Goal: Task Accomplishment & Management: Use online tool/utility

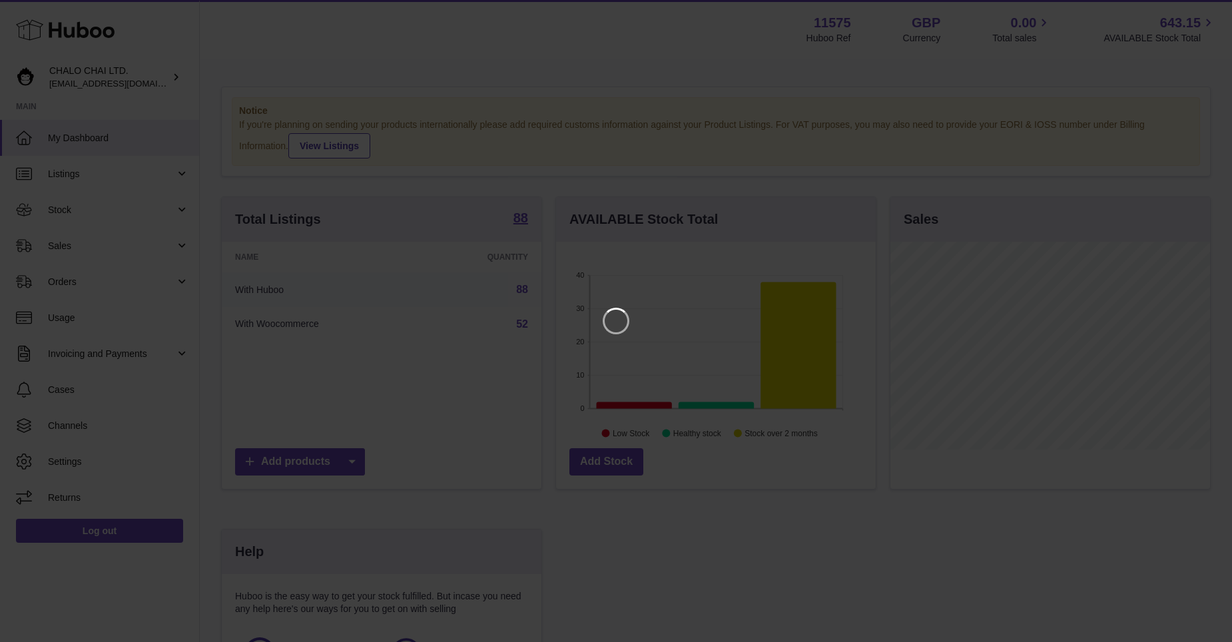
scroll to position [208, 323]
click at [1203, 16] on icon "Close" at bounding box center [1207, 12] width 11 height 11
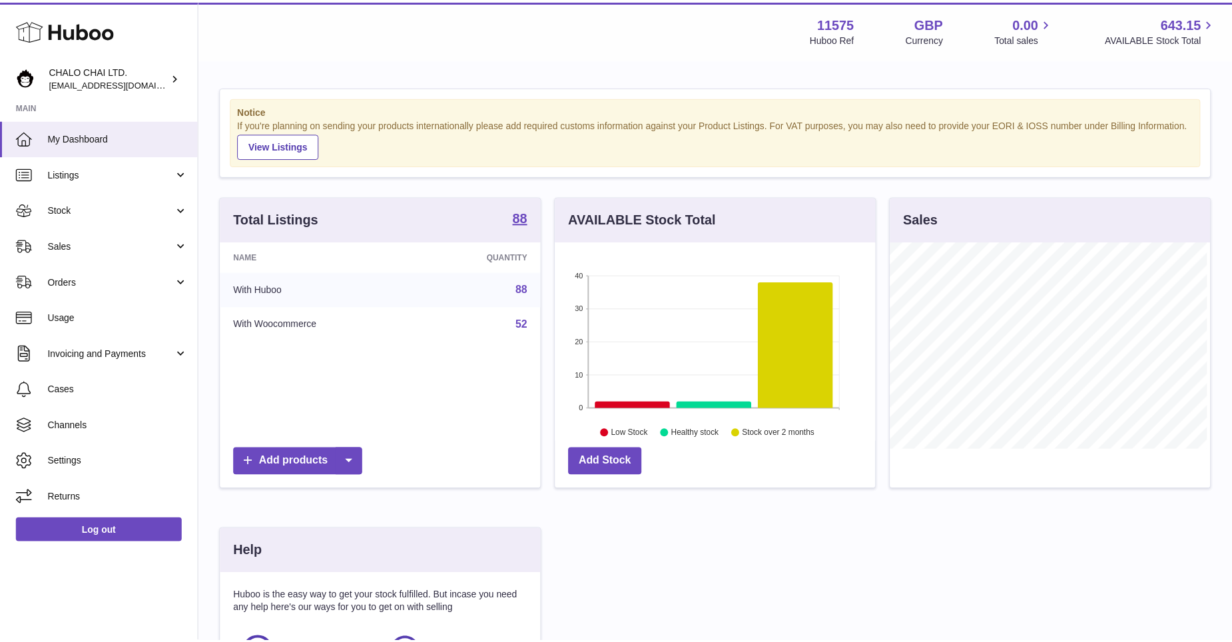
scroll to position [665735, 665623]
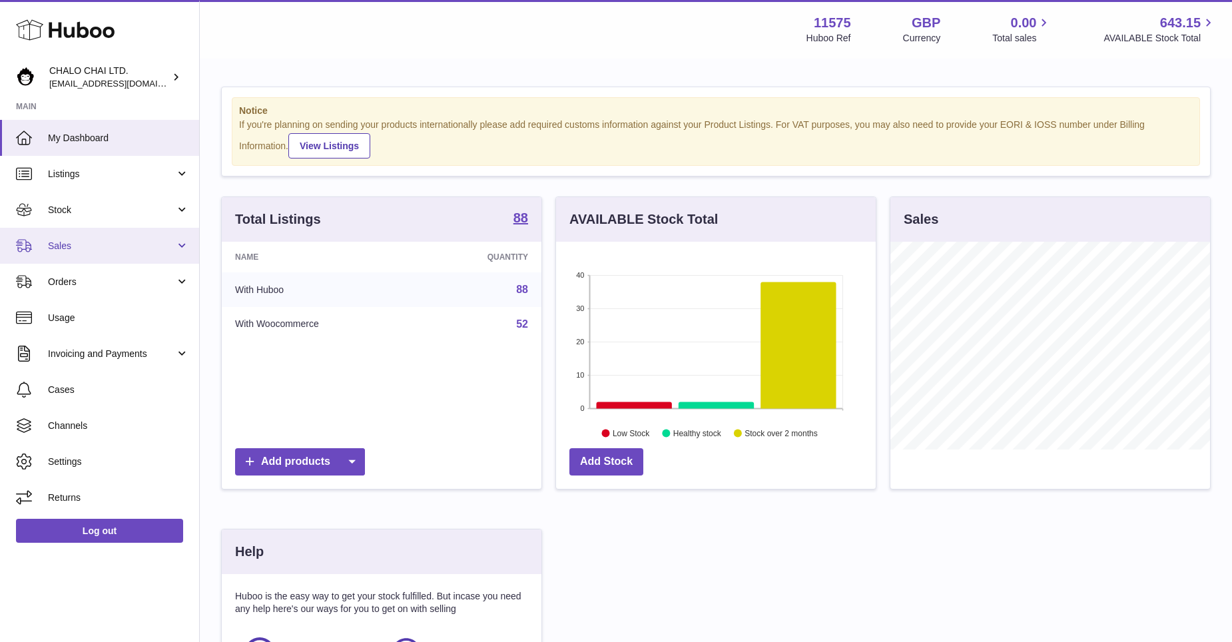
click at [40, 240] on link "Sales" at bounding box center [99, 246] width 199 height 36
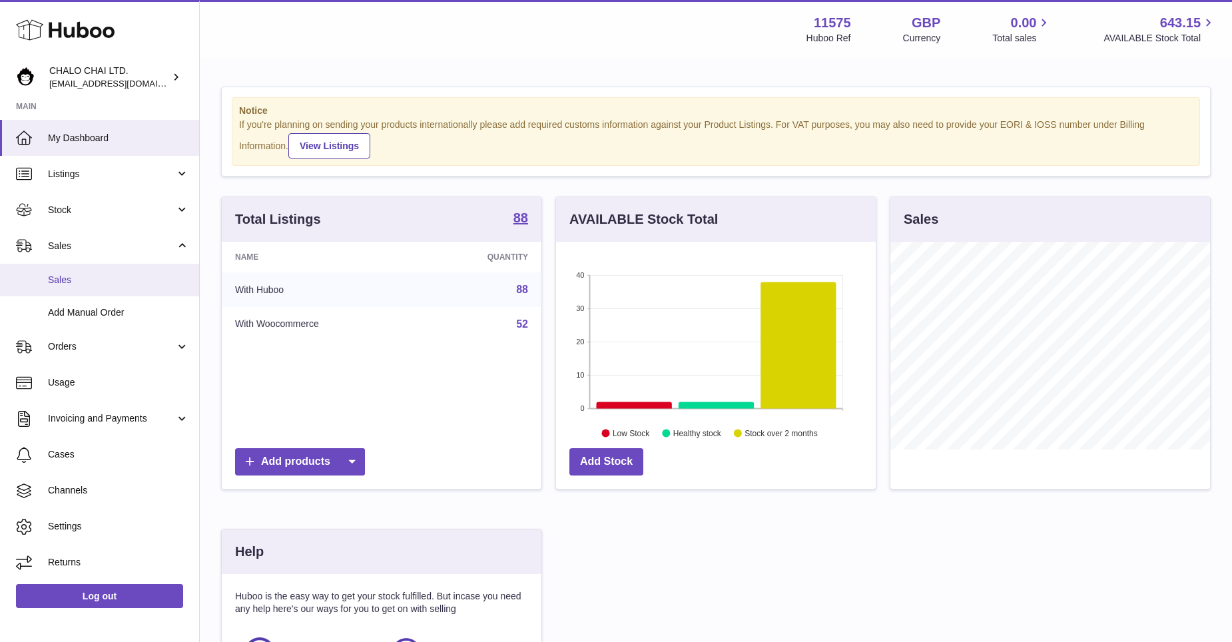
click at [68, 282] on span "Sales" at bounding box center [118, 280] width 141 height 13
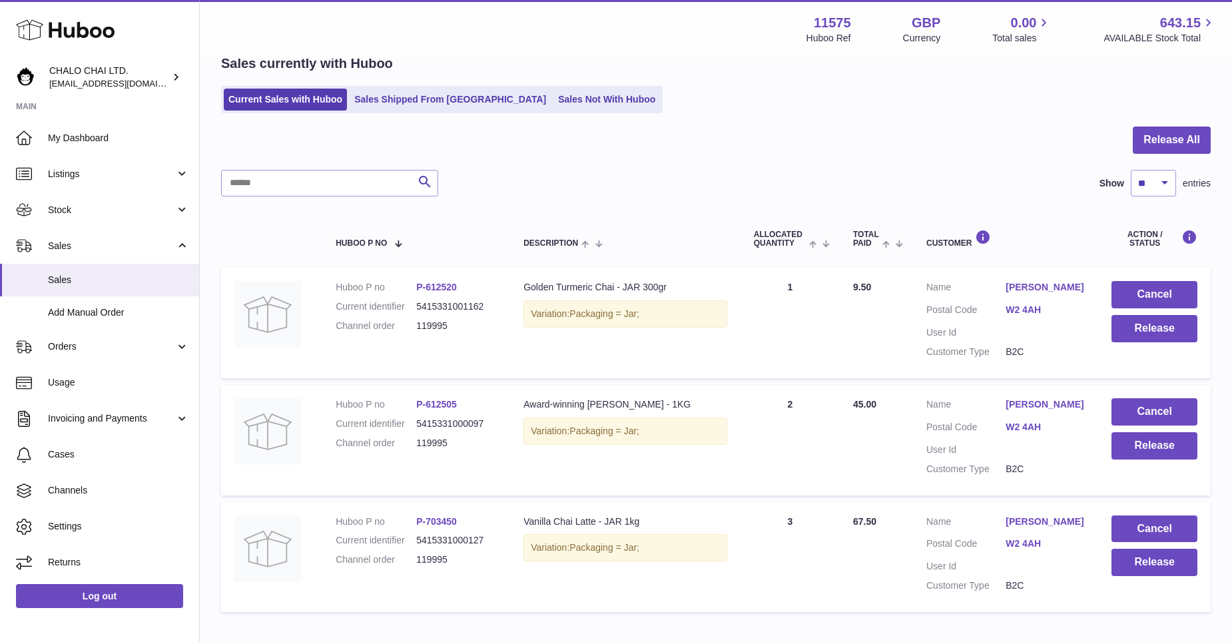
scroll to position [133, 0]
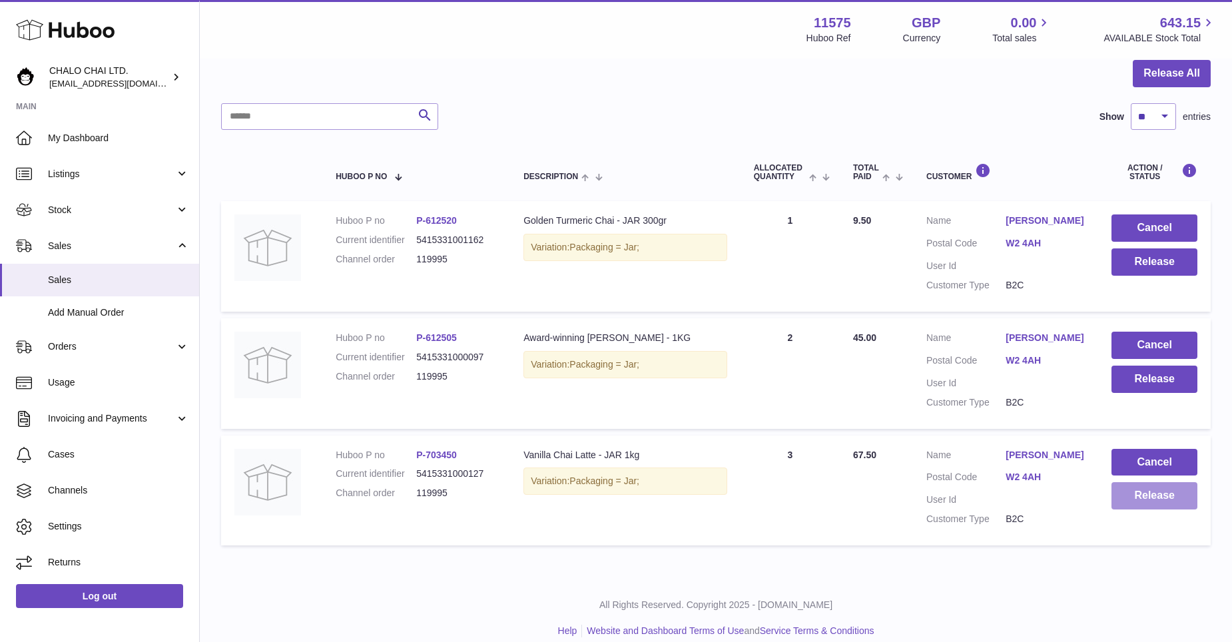
click at [1129, 495] on button "Release" at bounding box center [1154, 495] width 86 height 27
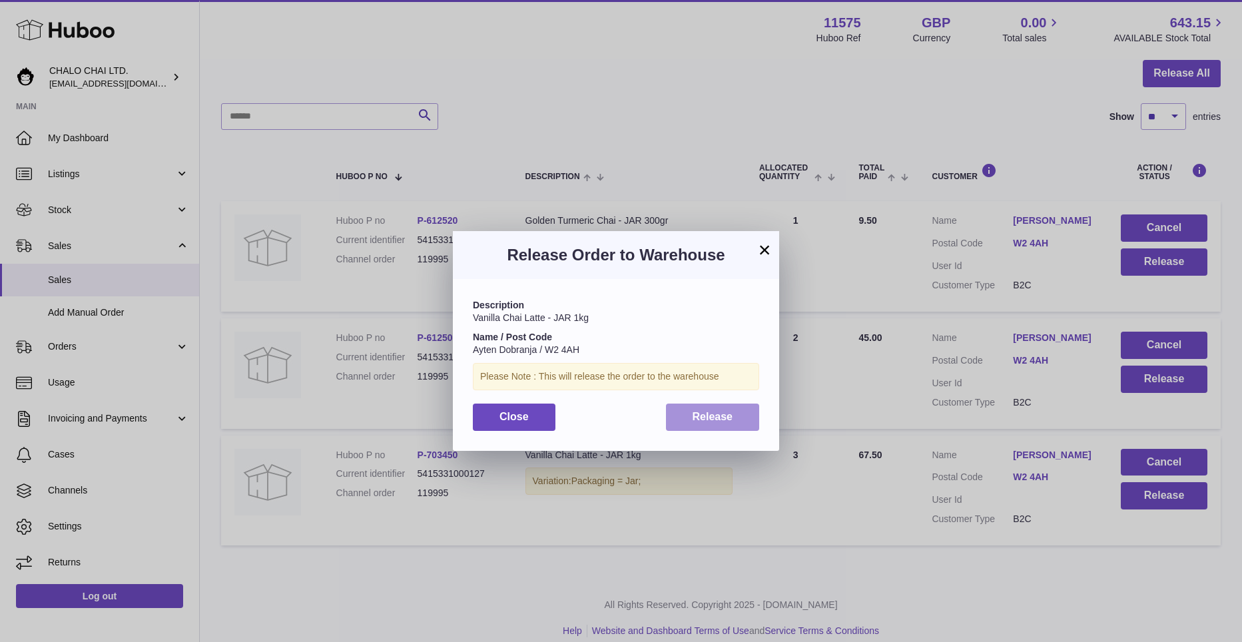
click at [719, 424] on button "Release" at bounding box center [713, 417] width 94 height 27
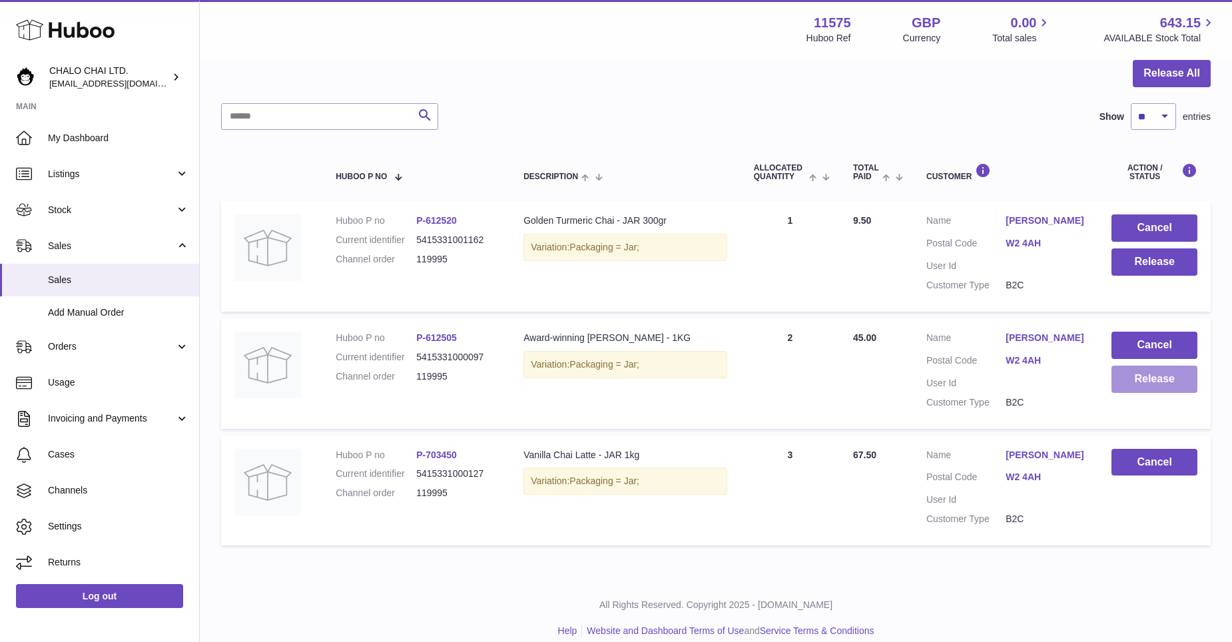
click at [1142, 382] on button "Release" at bounding box center [1154, 379] width 86 height 27
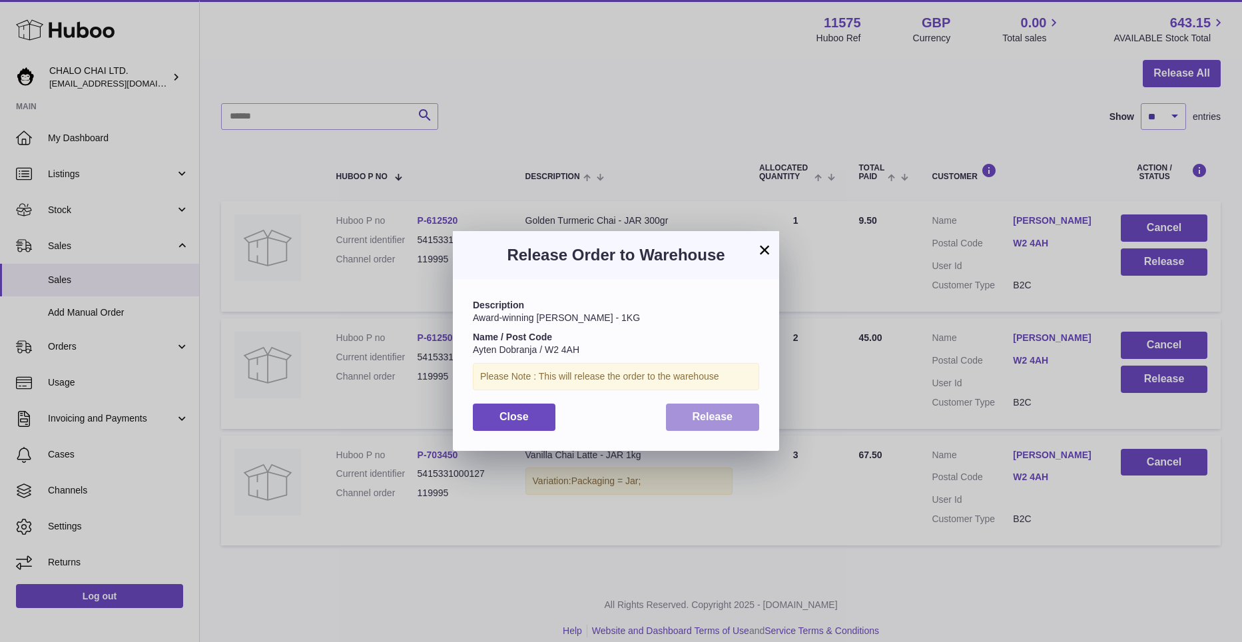
click at [699, 426] on button "Release" at bounding box center [713, 417] width 94 height 27
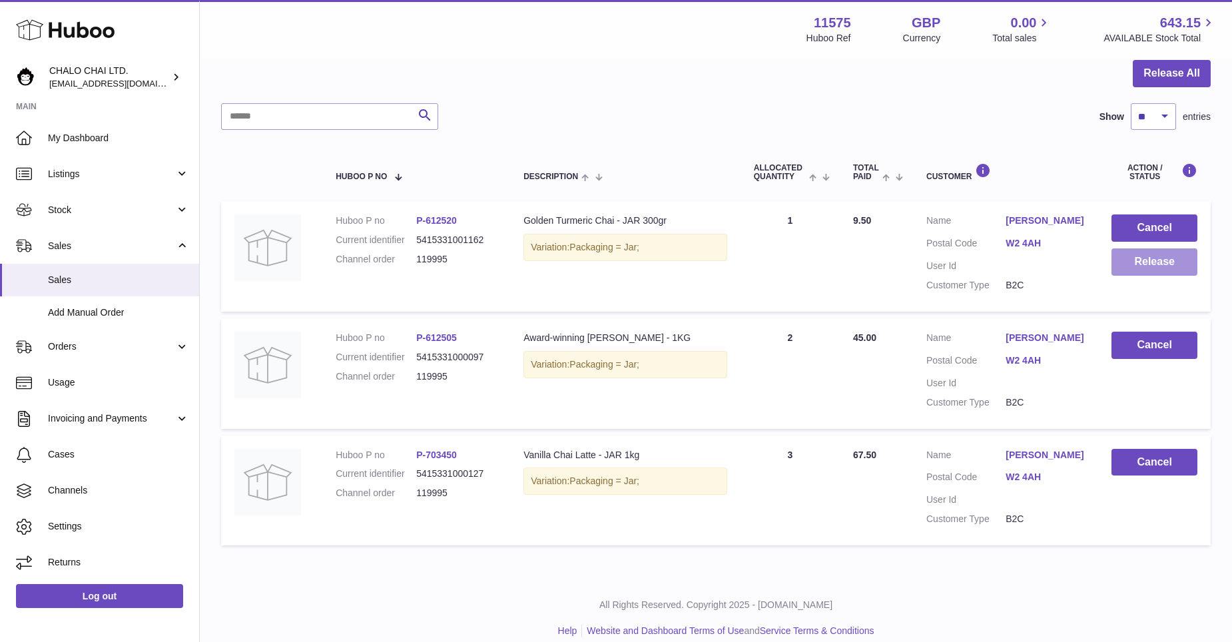
click at [1128, 263] on button "Release" at bounding box center [1154, 261] width 86 height 27
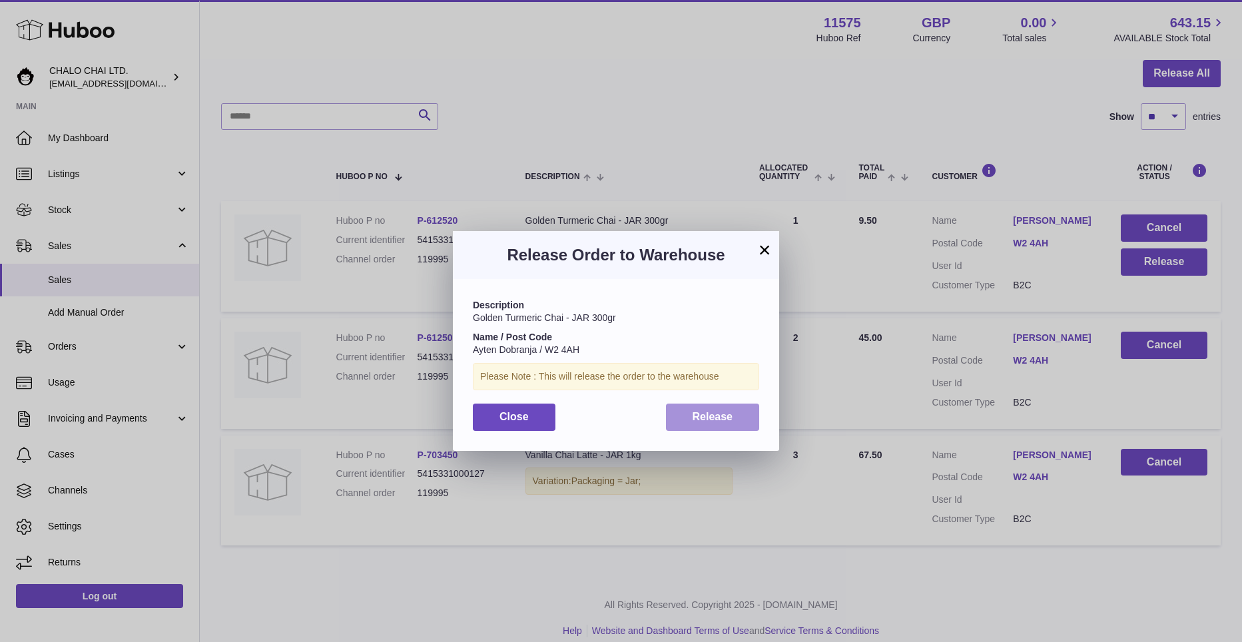
click at [710, 424] on button "Release" at bounding box center [713, 417] width 94 height 27
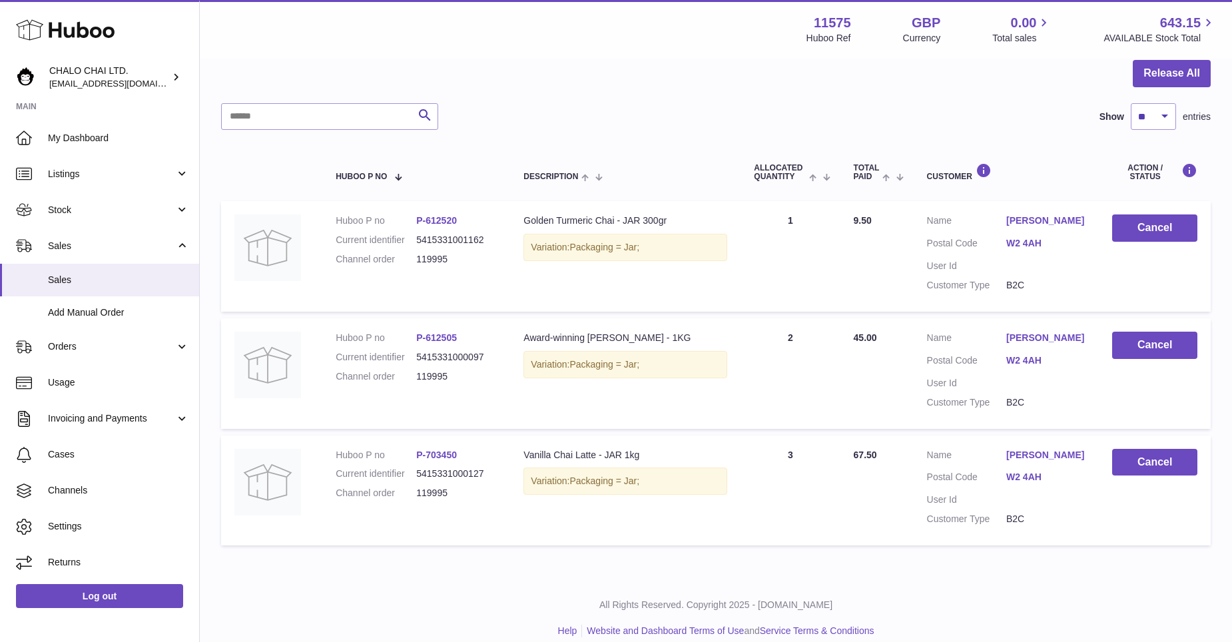
scroll to position [0, 0]
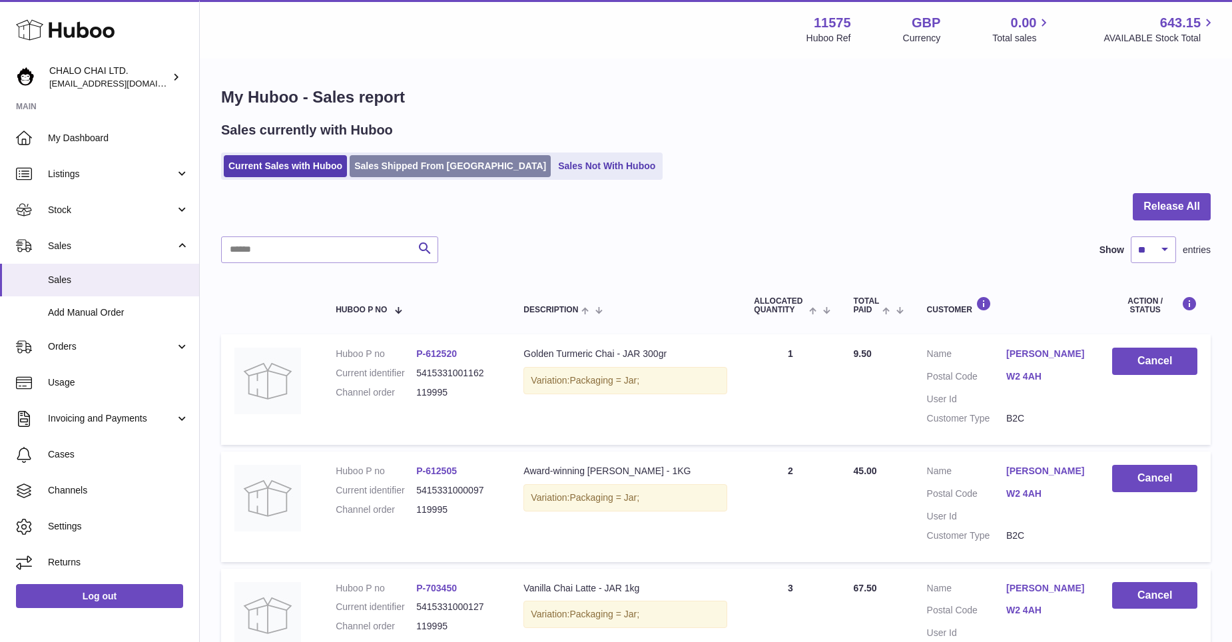
click at [450, 158] on link "Sales Shipped From [GEOGRAPHIC_DATA]" at bounding box center [450, 166] width 201 height 22
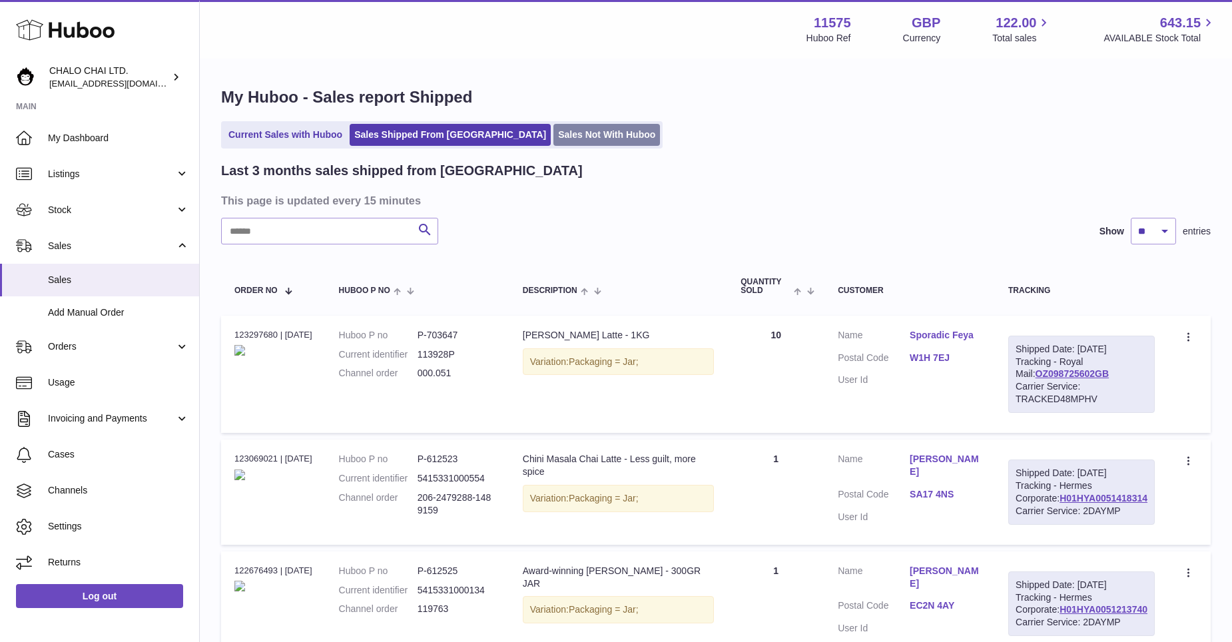
click at [553, 137] on link "Sales Not With Huboo" at bounding box center [606, 135] width 107 height 22
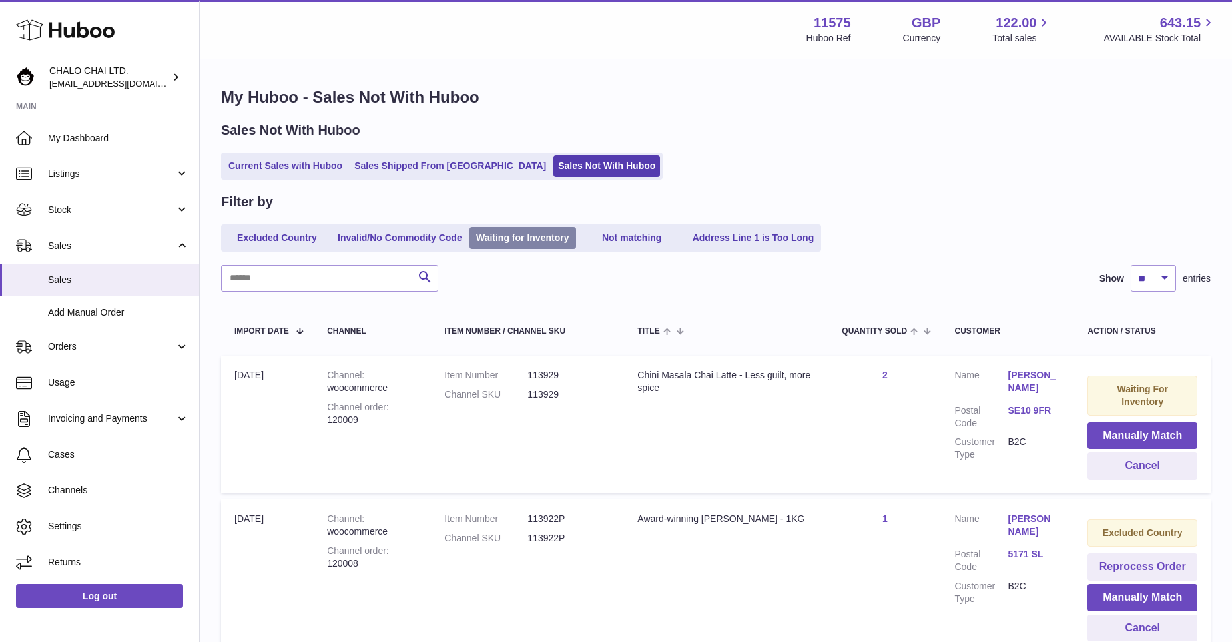
click at [517, 245] on link "Waiting for Inventory" at bounding box center [522, 238] width 107 height 22
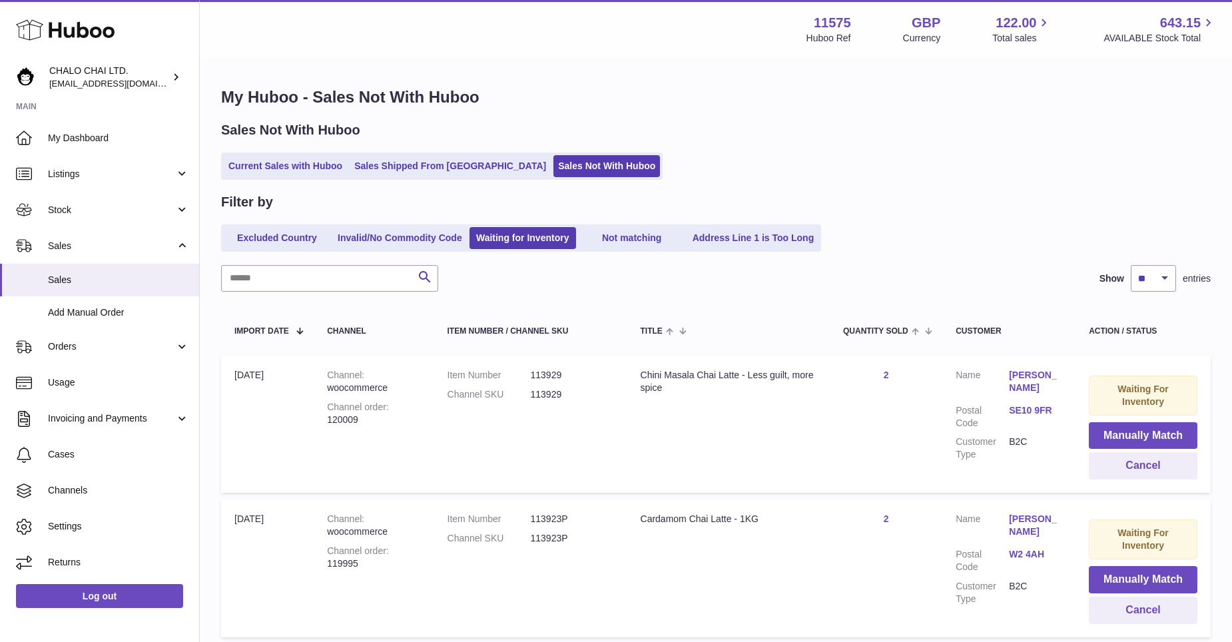
scroll to position [67, 0]
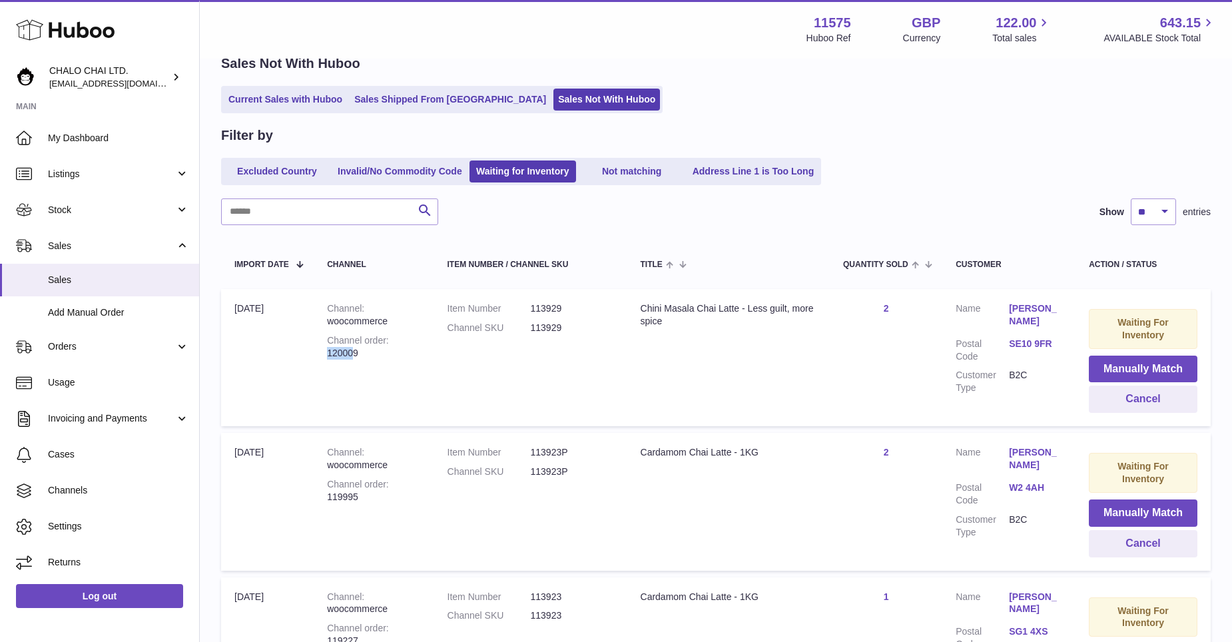
drag, startPoint x: 326, startPoint y: 353, endPoint x: 354, endPoint y: 353, distance: 28.0
click at [354, 353] on td "Channel woocommerce Channel order 120009" at bounding box center [374, 357] width 120 height 137
drag, startPoint x: 354, startPoint y: 353, endPoint x: 370, endPoint y: 389, distance: 39.1
click at [370, 389] on td "Channel woocommerce Channel order 120009" at bounding box center [374, 357] width 120 height 137
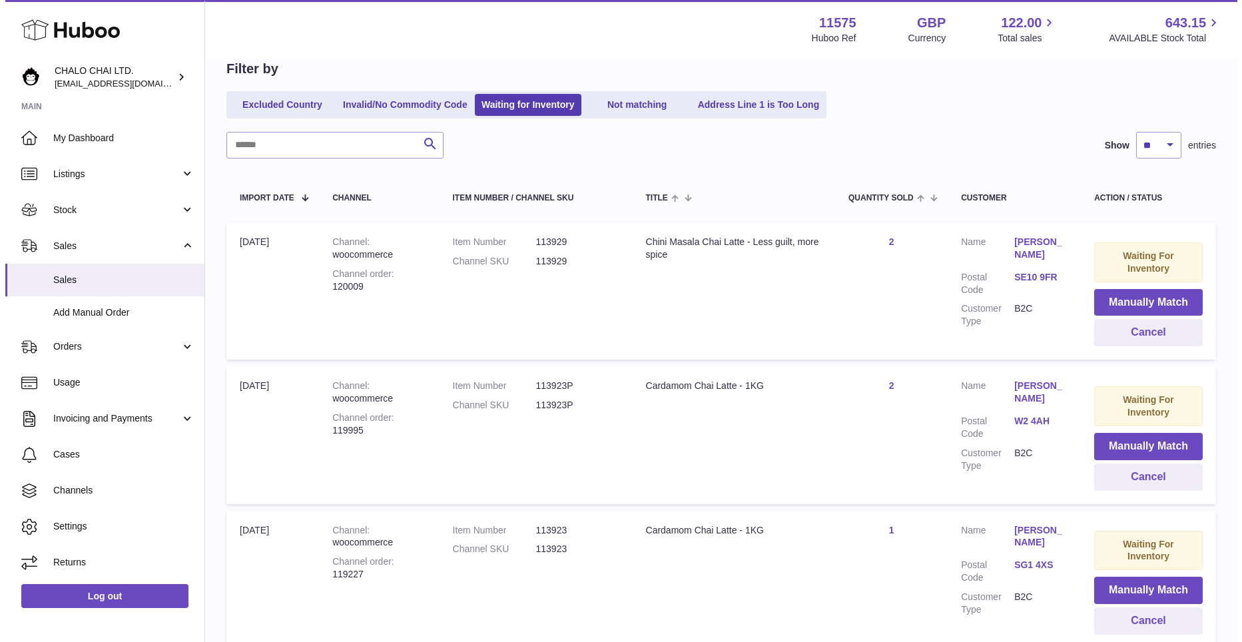
scroll to position [200, 0]
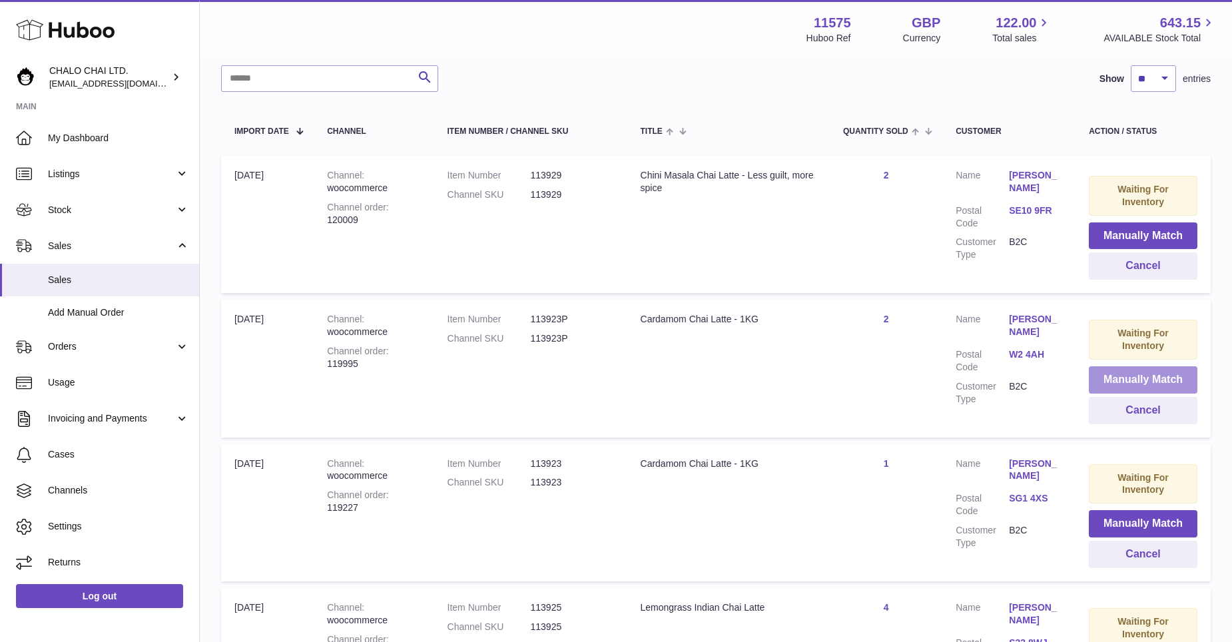
click at [1122, 376] on button "Manually Match" at bounding box center [1143, 379] width 109 height 27
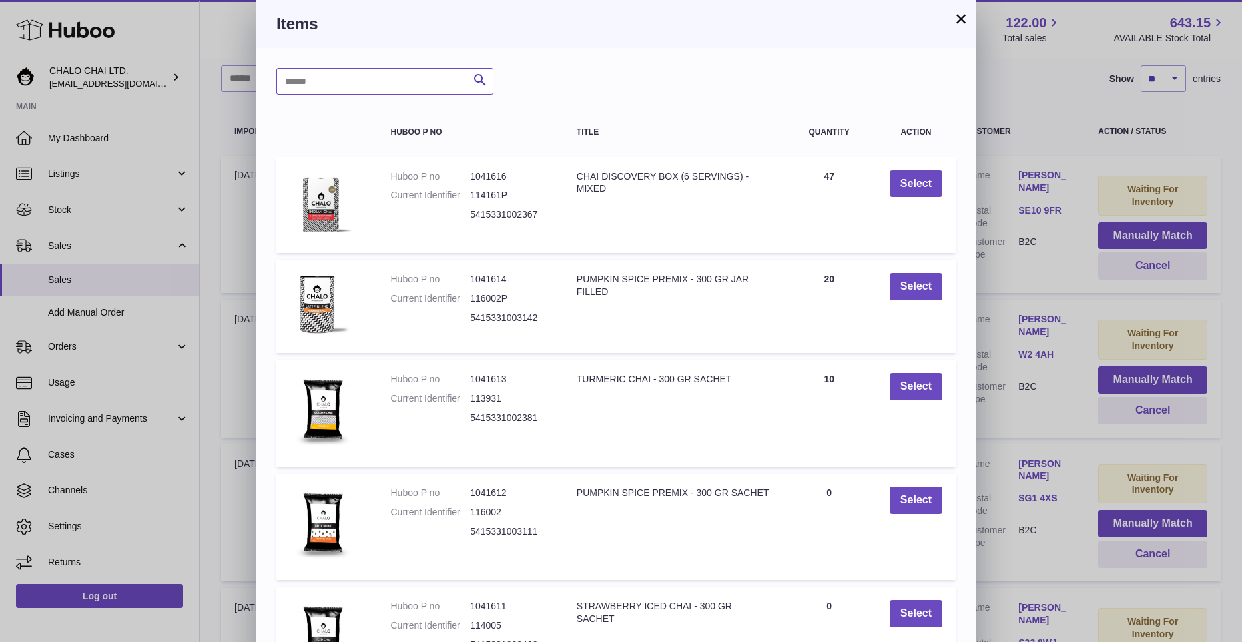
click at [368, 87] on input "text" at bounding box center [384, 81] width 217 height 27
type input "********"
click at [477, 75] on icon "submit" at bounding box center [480, 80] width 16 height 17
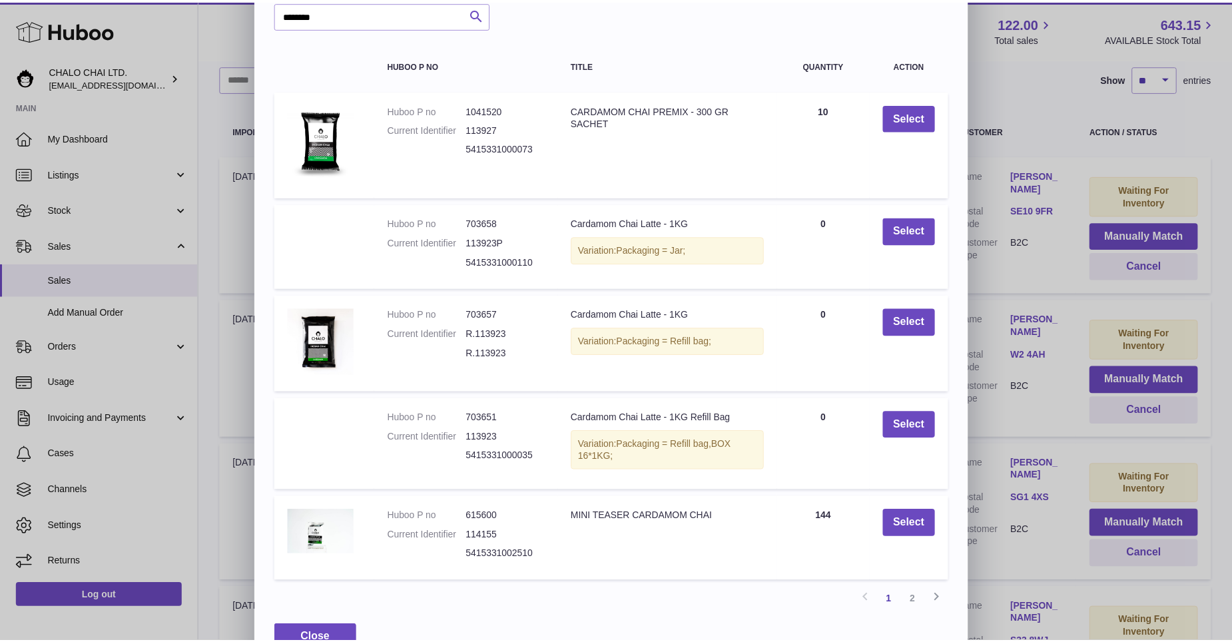
scroll to position [0, 0]
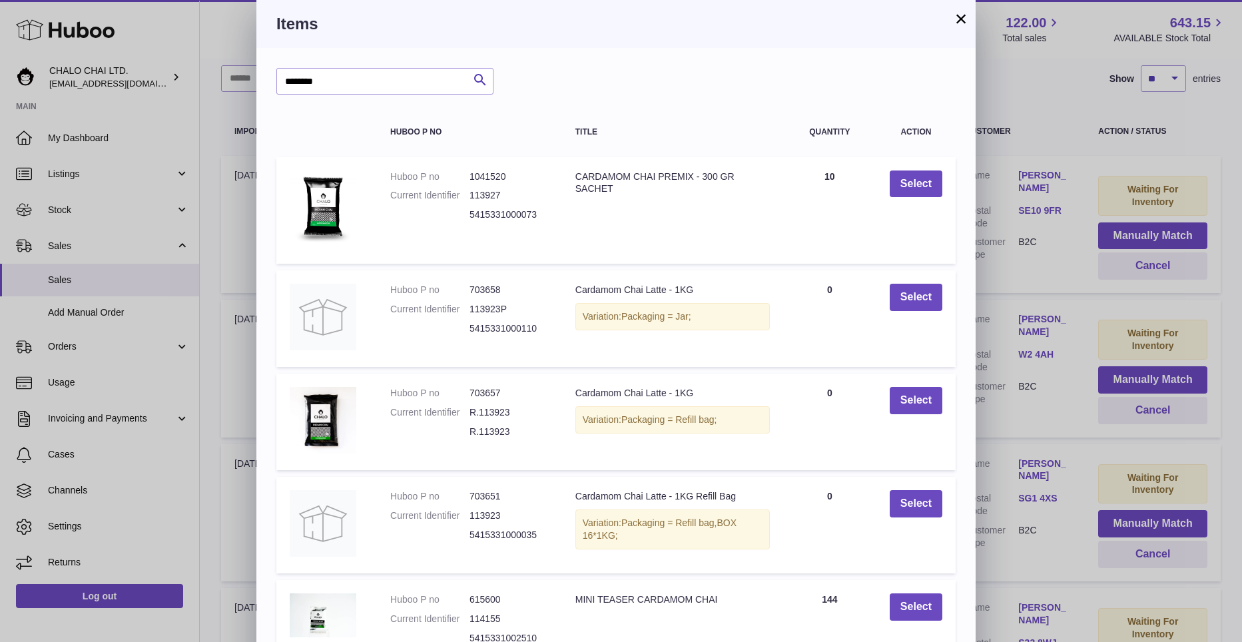
click at [962, 19] on button "×" at bounding box center [961, 19] width 16 height 16
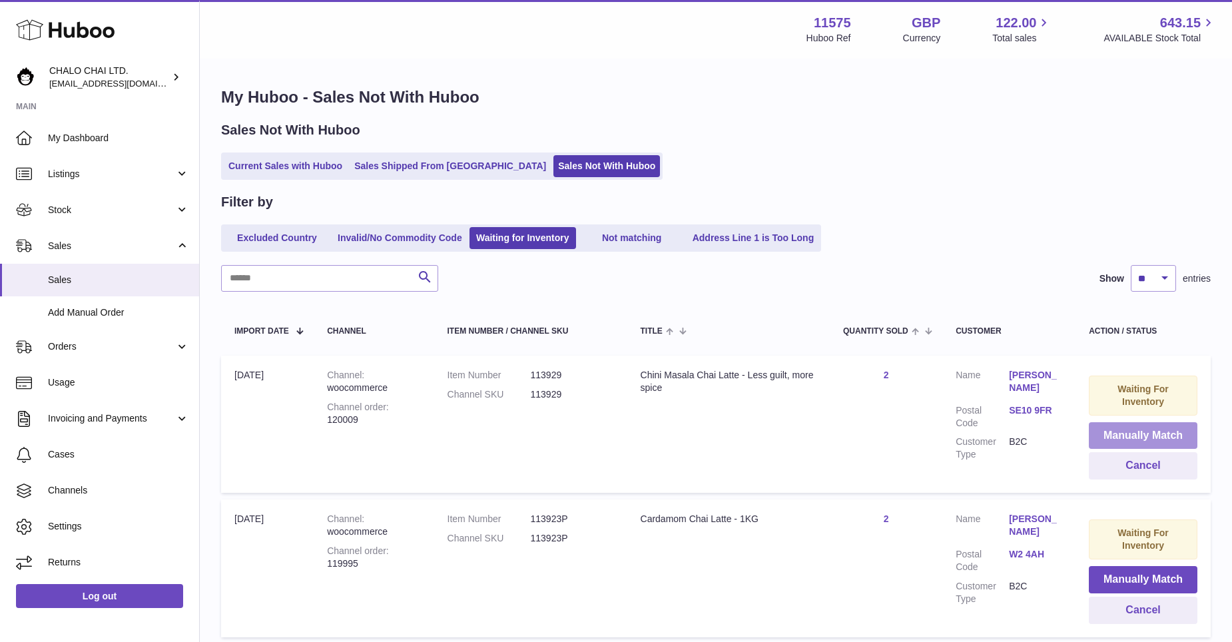
click at [1157, 436] on button "Manually Match" at bounding box center [1143, 435] width 109 height 27
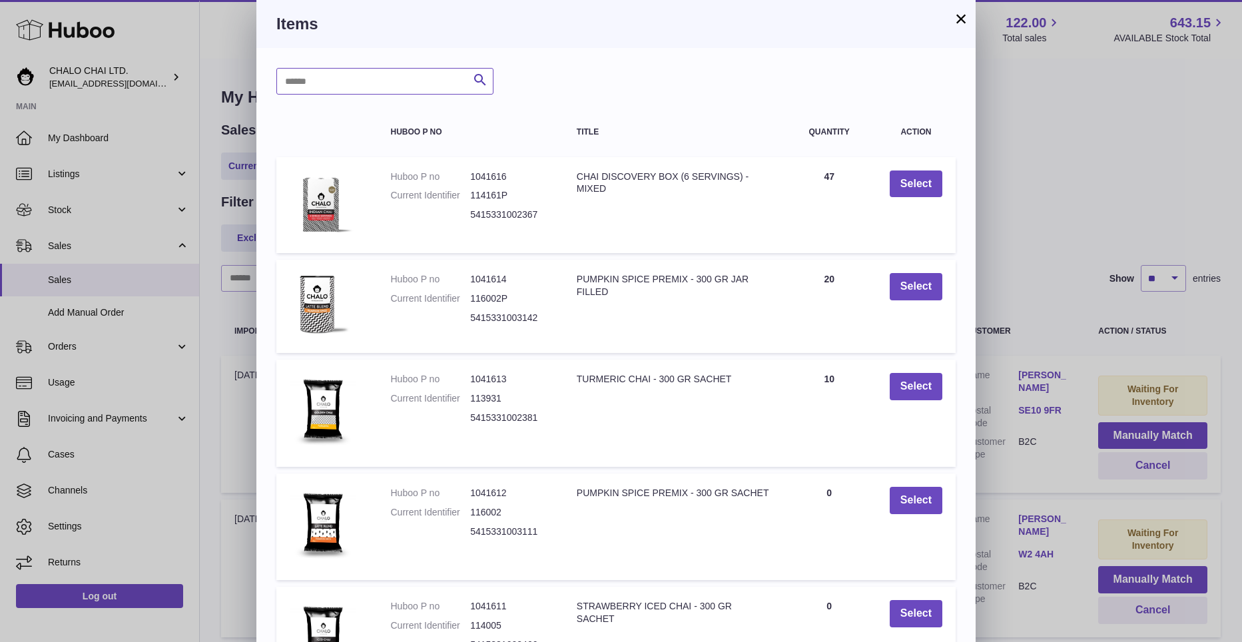
click at [327, 90] on input "text" at bounding box center [384, 81] width 217 height 27
type input "*****"
click at [483, 82] on icon "submit" at bounding box center [480, 80] width 16 height 17
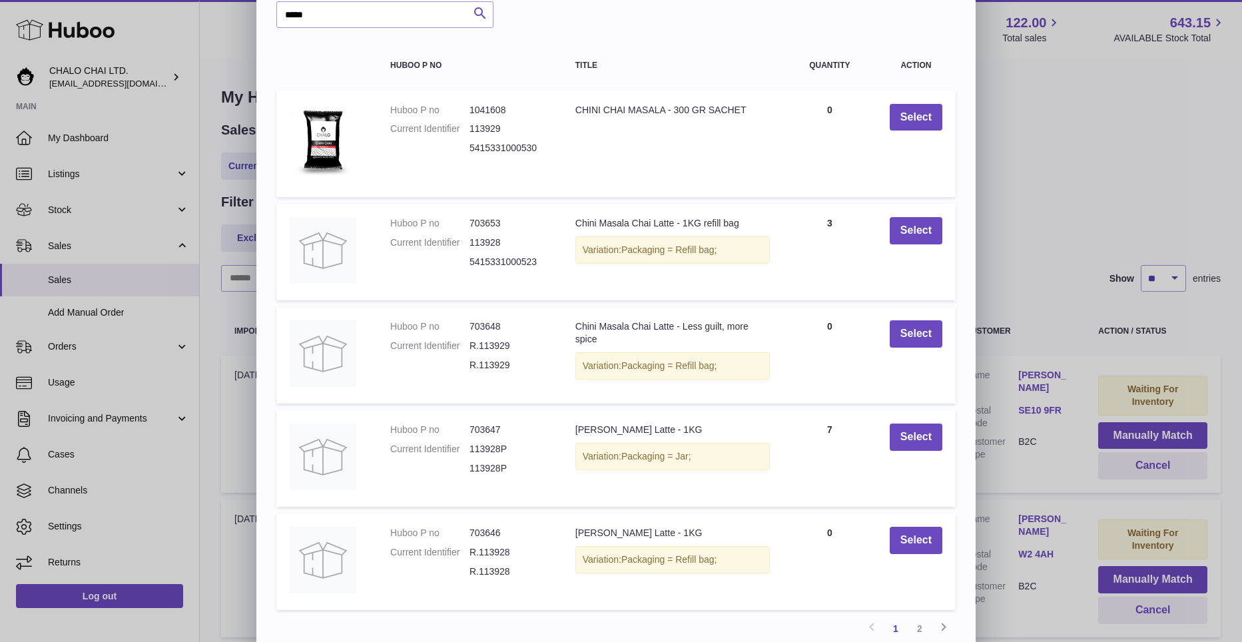
scroll to position [127, 0]
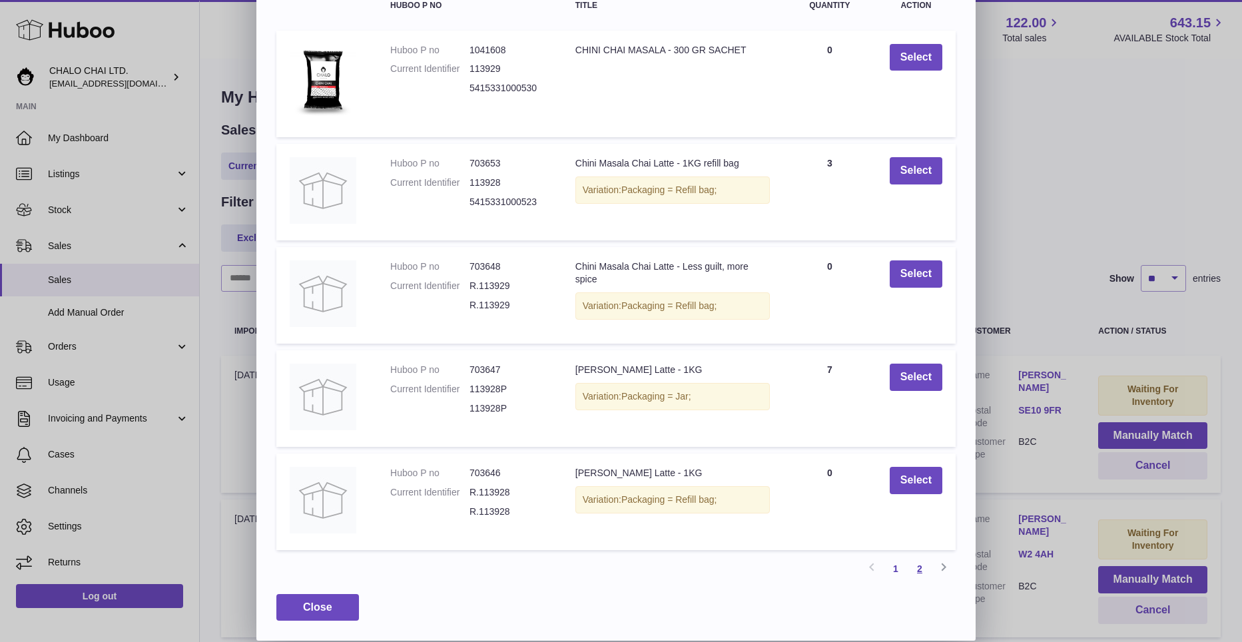
click at [918, 563] on link "2" at bounding box center [920, 569] width 24 height 24
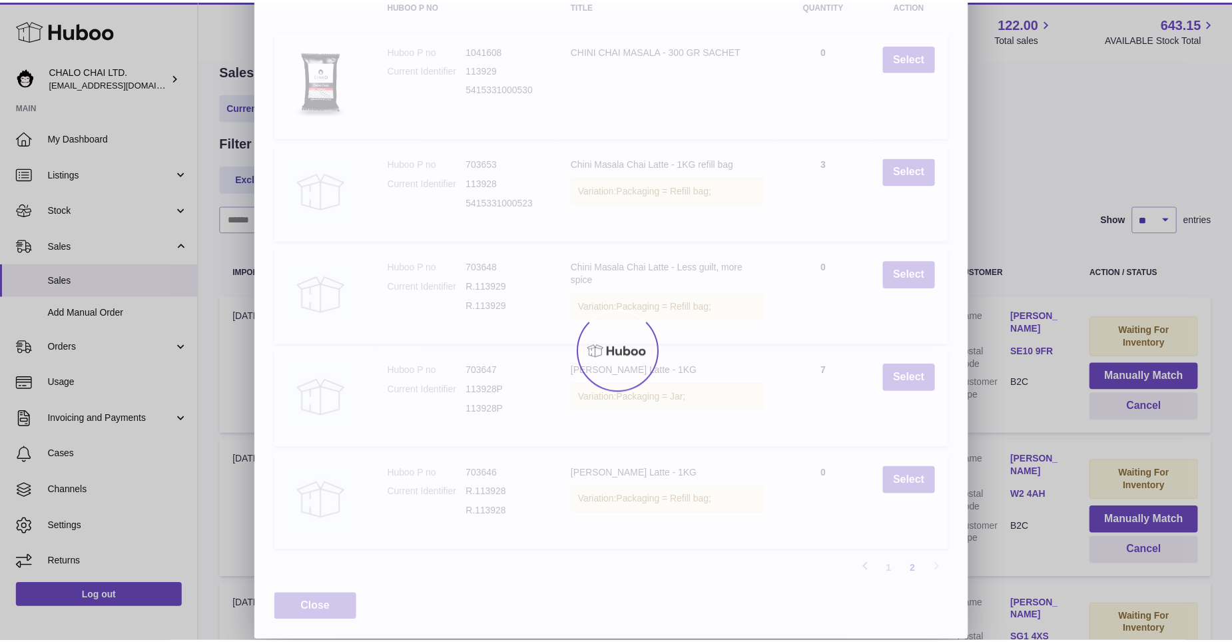
scroll to position [0, 0]
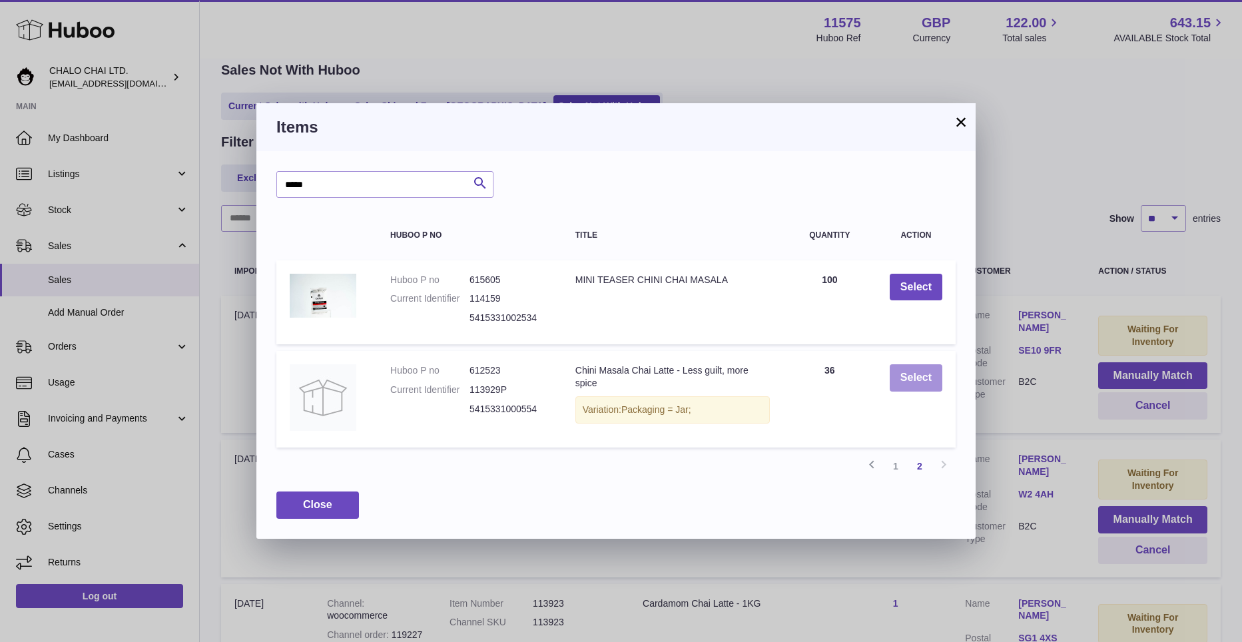
click at [926, 378] on button "Select" at bounding box center [916, 377] width 53 height 27
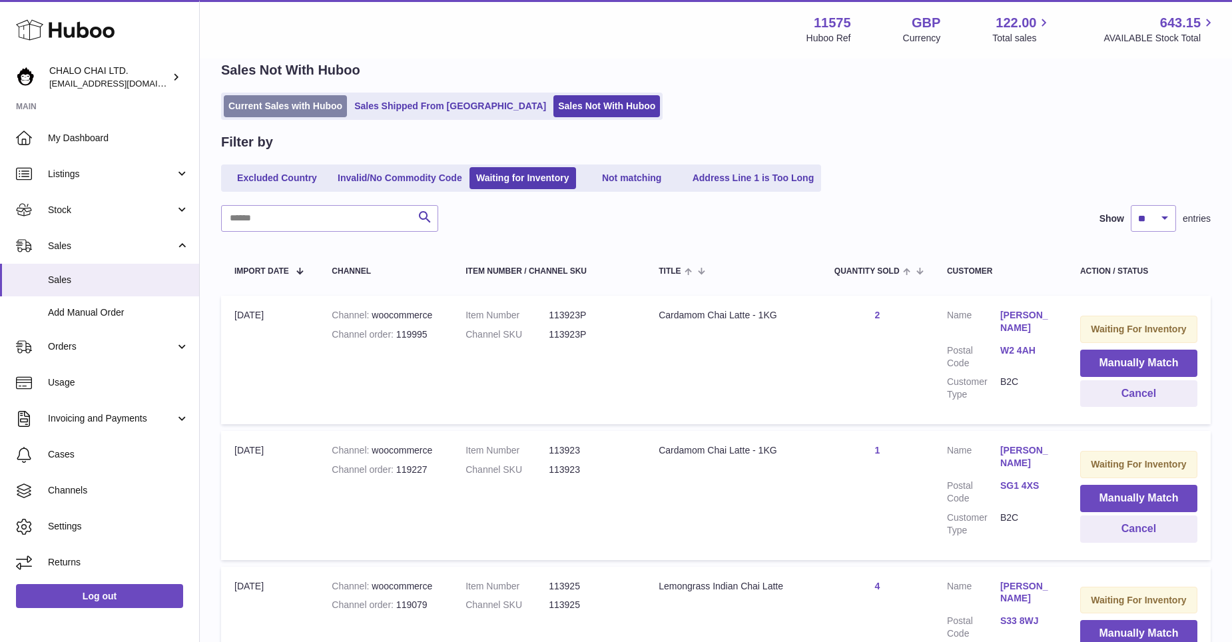
click at [276, 105] on link "Current Sales with Huboo" at bounding box center [285, 106] width 123 height 22
